Goal: Check status: Check status

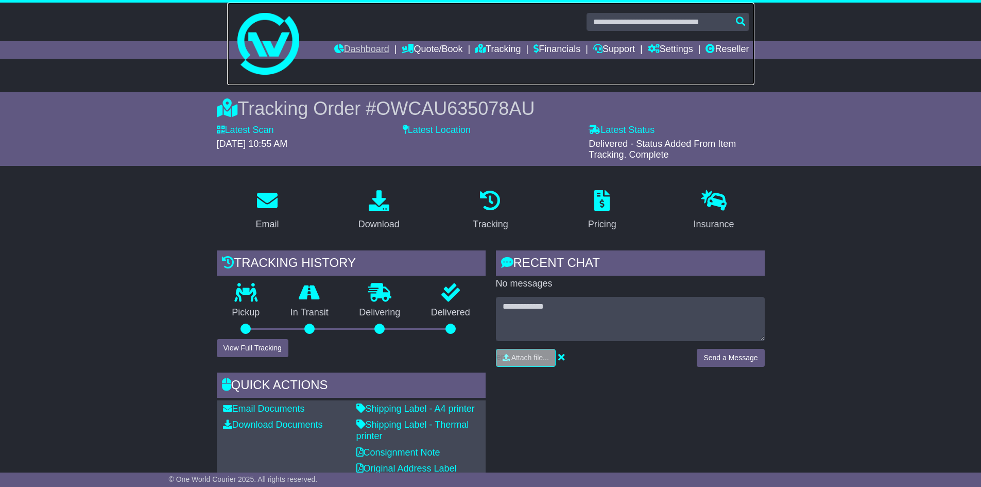
drag, startPoint x: 344, startPoint y: 39, endPoint x: 356, endPoint y: 54, distance: 18.7
click at [344, 39] on link at bounding box center [490, 44] width 527 height 82
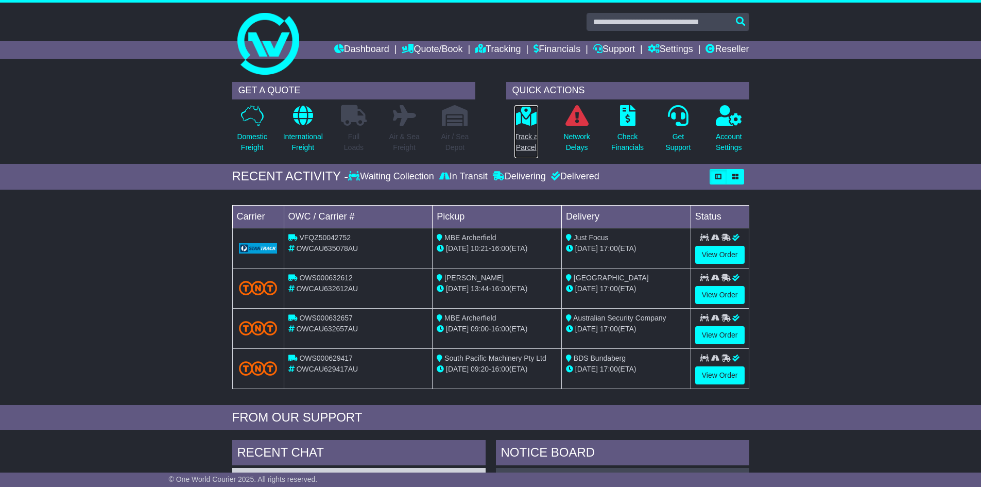
click at [521, 128] on link "Track a Parcel" at bounding box center [526, 132] width 25 height 54
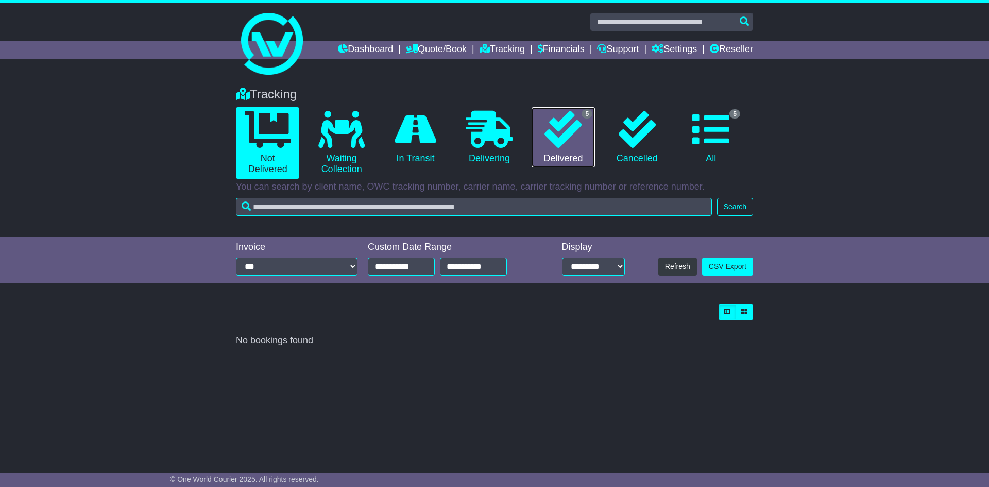
click at [570, 122] on icon at bounding box center [562, 129] width 37 height 37
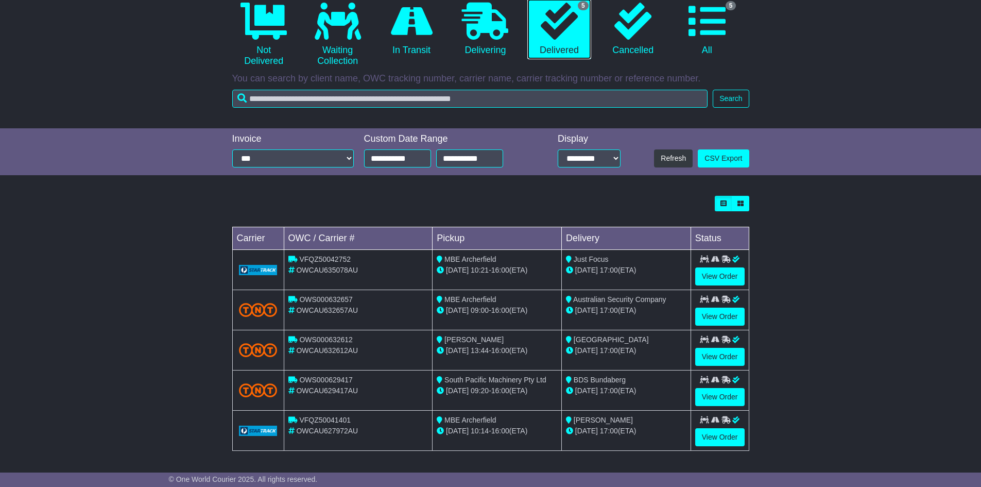
scroll to position [109, 0]
click at [730, 318] on link "View Order" at bounding box center [719, 316] width 49 height 18
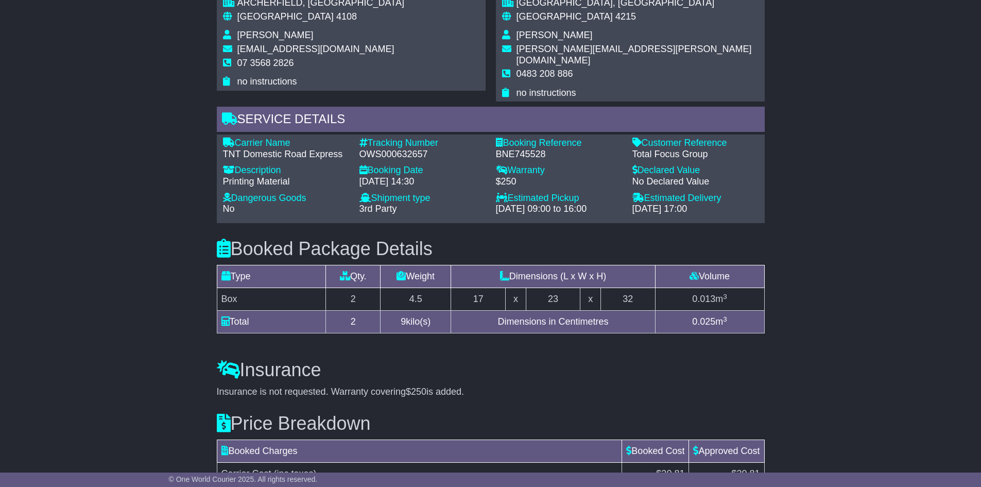
scroll to position [804, 0]
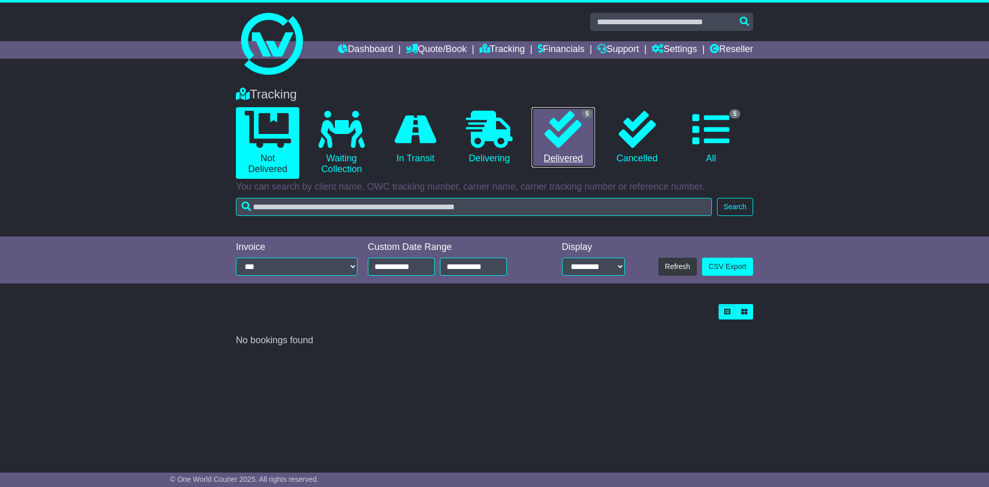
click at [568, 131] on icon at bounding box center [562, 129] width 37 height 37
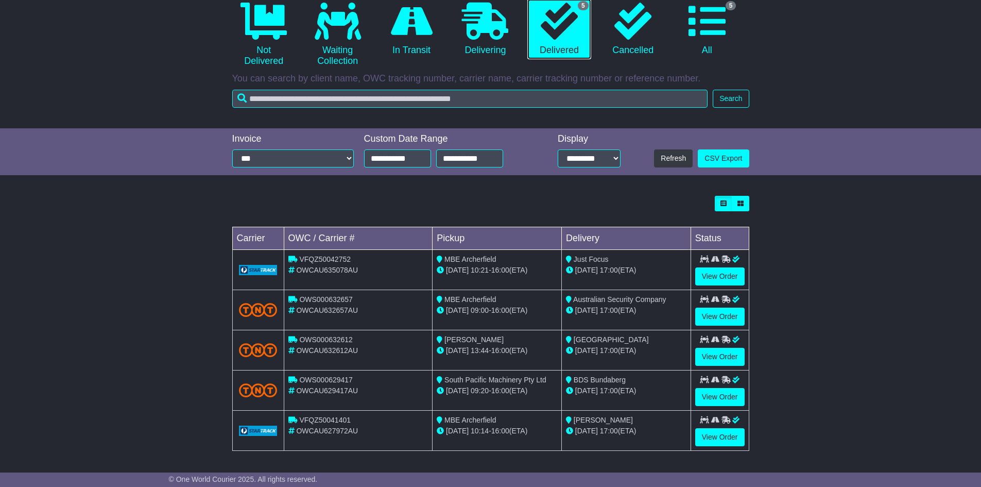
scroll to position [109, 0]
click at [717, 280] on link "View Order" at bounding box center [719, 276] width 49 height 18
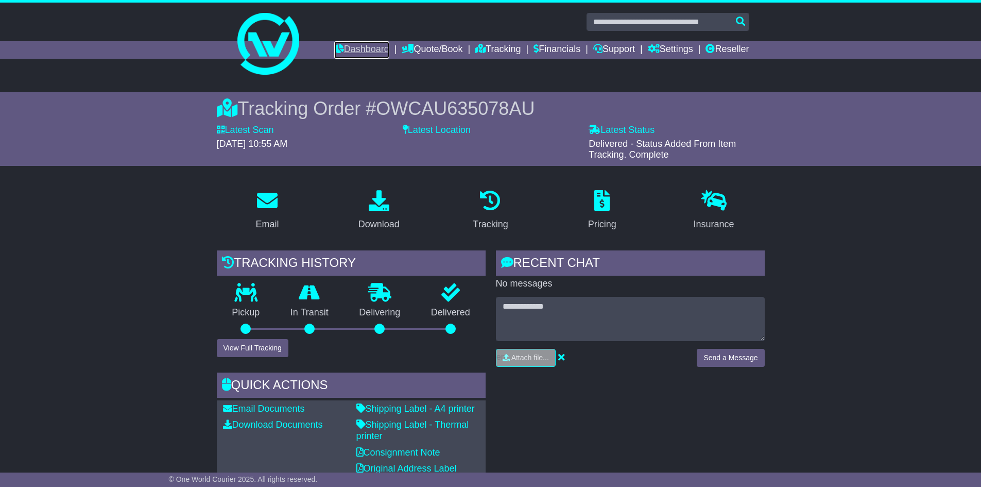
drag, startPoint x: 359, startPoint y: 48, endPoint x: 365, endPoint y: 48, distance: 5.7
click at [359, 48] on link "Dashboard" at bounding box center [361, 50] width 55 height 18
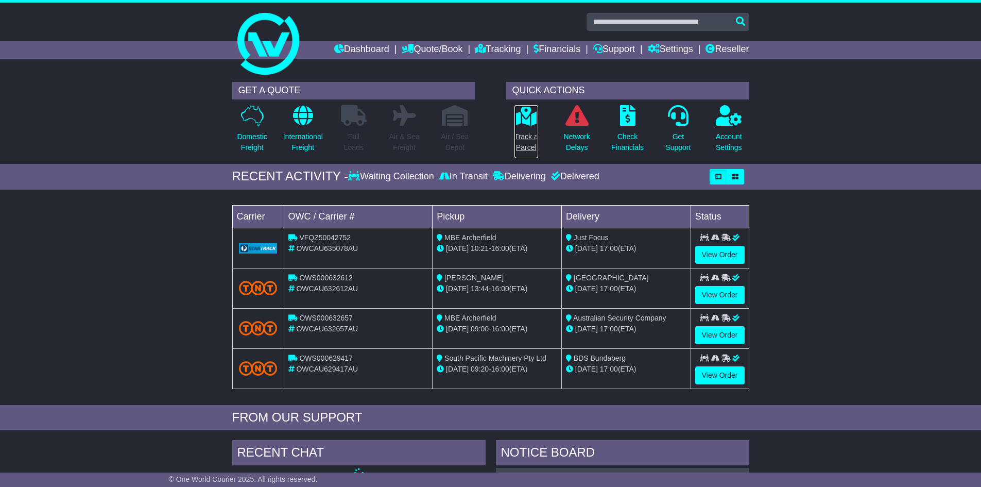
click at [521, 131] on p "Track a Parcel" at bounding box center [526, 142] width 24 height 22
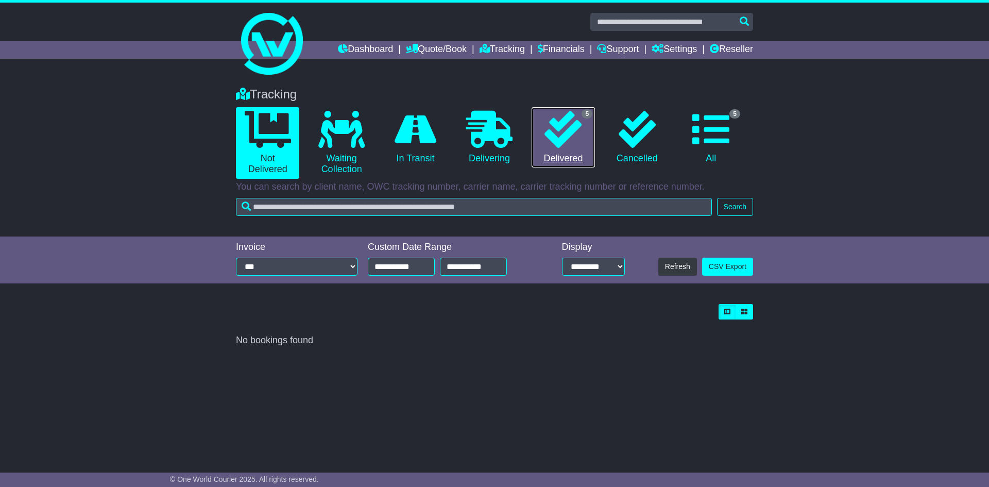
click at [564, 123] on icon at bounding box center [562, 129] width 37 height 37
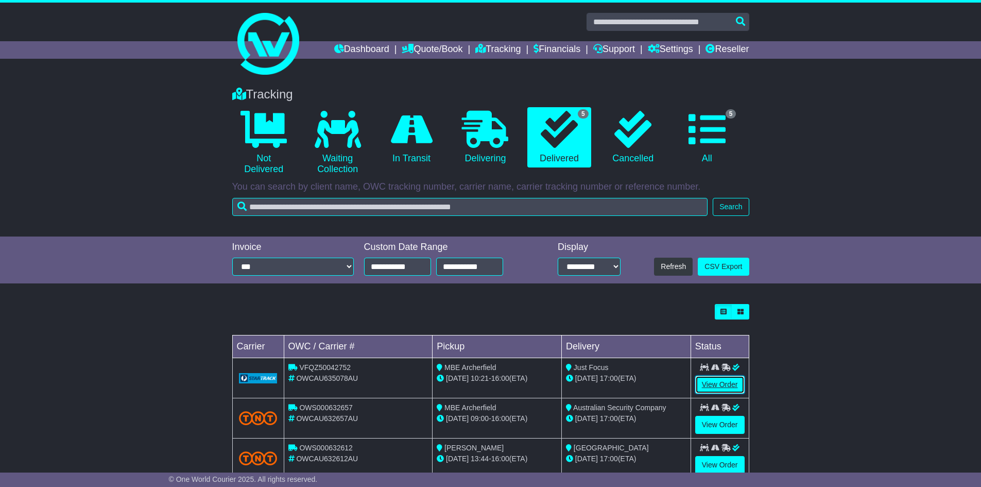
click at [728, 388] on link "View Order" at bounding box center [719, 384] width 49 height 18
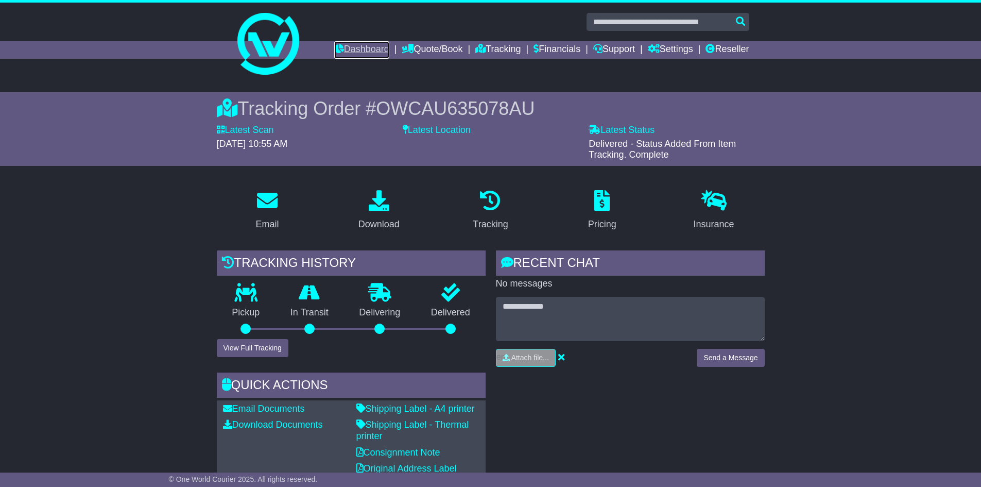
click at [351, 54] on link "Dashboard" at bounding box center [361, 50] width 55 height 18
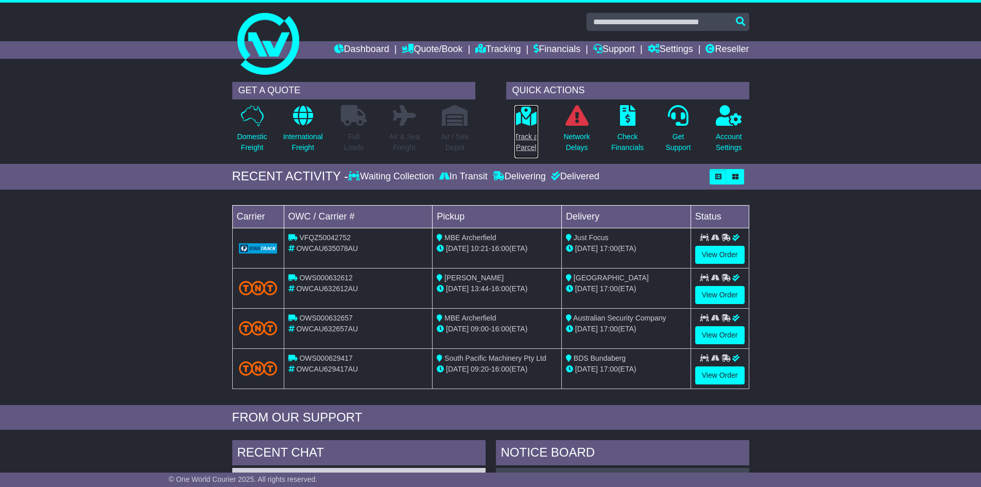
click at [531, 130] on link "Track a Parcel" at bounding box center [526, 132] width 25 height 54
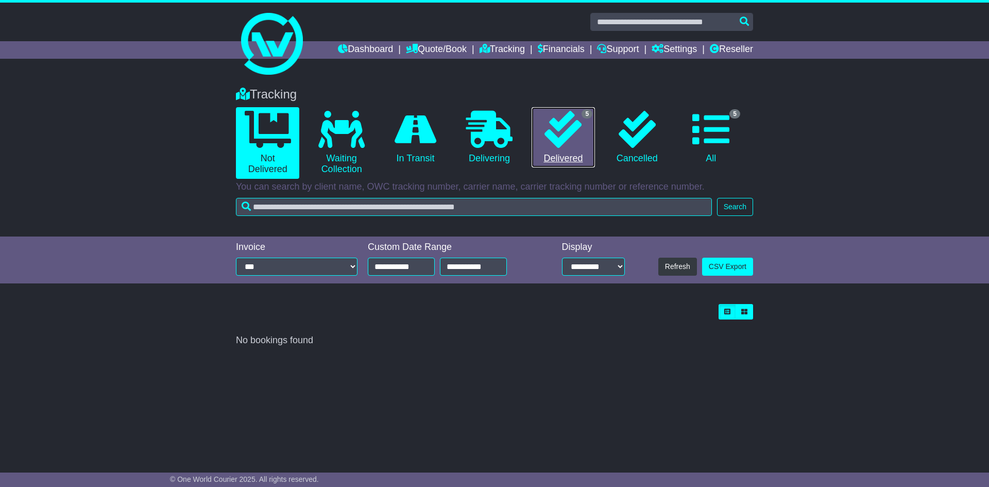
click at [579, 122] on icon at bounding box center [562, 129] width 37 height 37
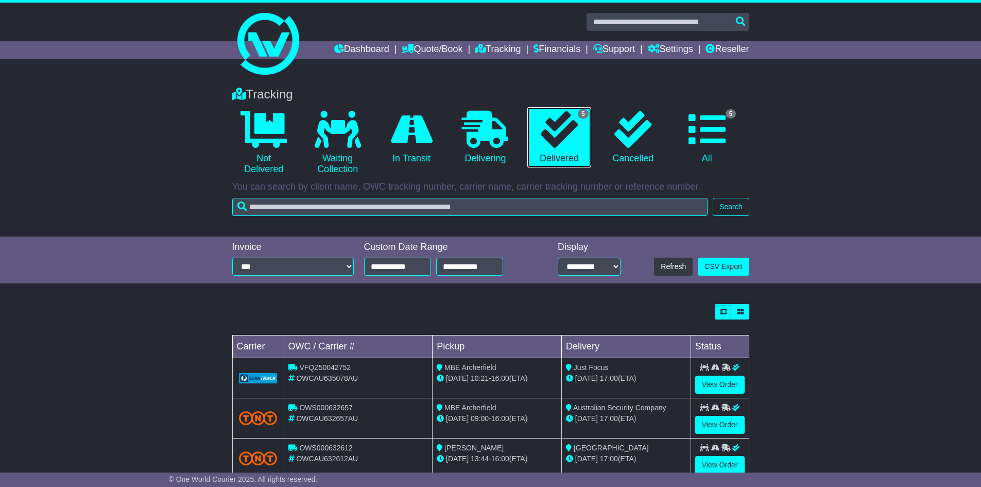
scroll to position [51, 0]
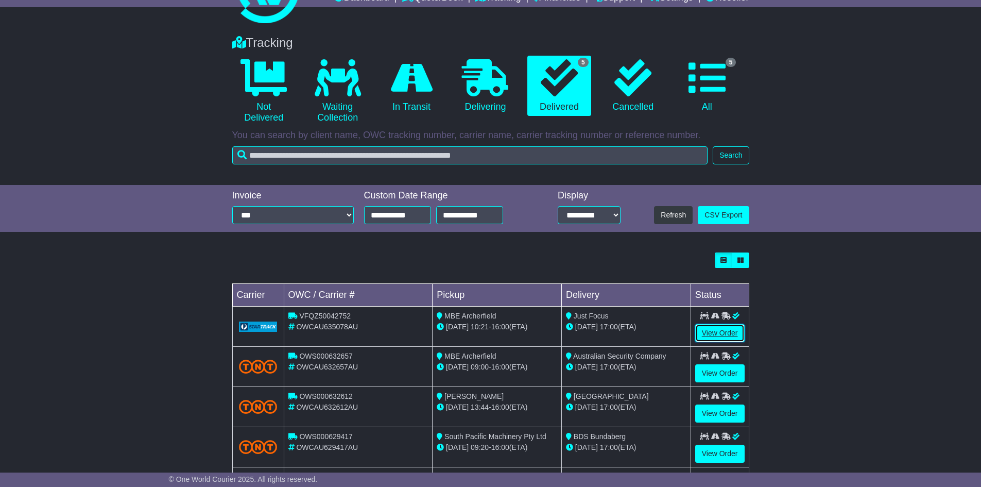
click at [719, 329] on link "View Order" at bounding box center [719, 333] width 49 height 18
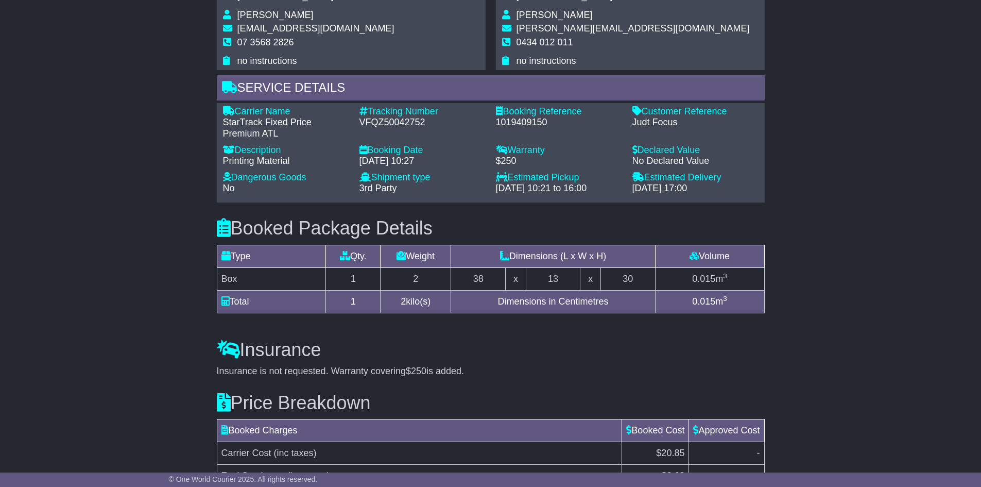
scroll to position [721, 0]
